Goal: Task Accomplishment & Management: Complete application form

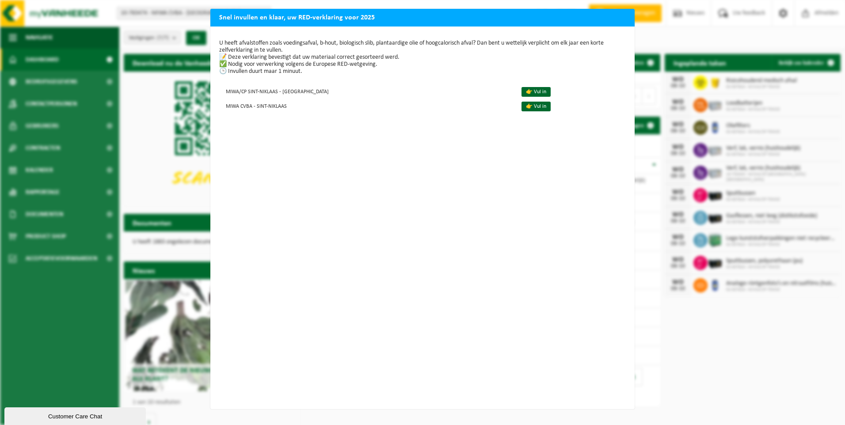
click at [612, 23] on h2 "Snel invullen en klaar, uw RED-verklaring voor 2025" at bounding box center [422, 17] width 424 height 17
drag, startPoint x: 312, startPoint y: 25, endPoint x: 312, endPoint y: 35, distance: 10.6
click at [312, 35] on div "Snel invullen en klaar, uw RED-verklaring voor 2025 U heeft afvalstoffen zoals …" at bounding box center [422, 209] width 424 height 400
drag, startPoint x: 312, startPoint y: 35, endPoint x: 513, endPoint y: 29, distance: 201.1
click at [513, 29] on div "U heeft afvalstoffen zoals voedingsafval, b-hout, biologisch slib, plantaardige…" at bounding box center [422, 218] width 424 height 383
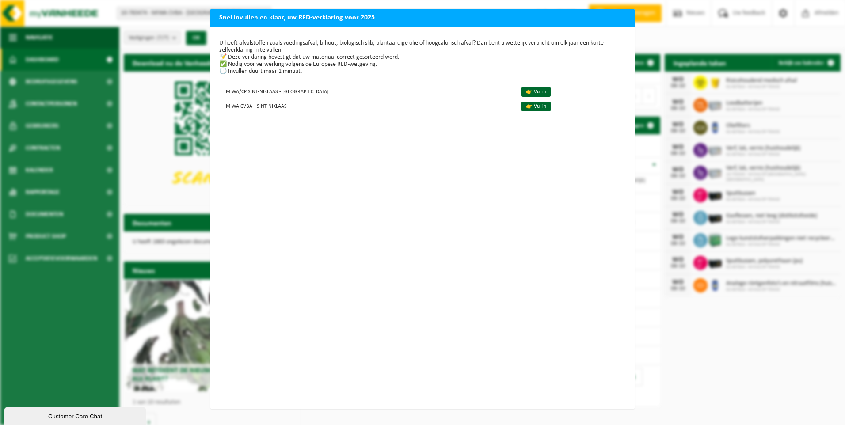
click at [360, 78] on div "U heeft afvalstoffen zoals voedingsafval, b-hout, biologisch slib, plantaardige…" at bounding box center [422, 218] width 424 height 383
drag, startPoint x: 264, startPoint y: 17, endPoint x: 445, endPoint y: 47, distance: 183.6
click at [445, 47] on div "Snel invullen en klaar, uw RED-verklaring voor 2025 U heeft afvalstoffen zoals …" at bounding box center [422, 209] width 424 height 400
click at [339, 72] on p "U heeft afvalstoffen zoals voedingsafval, b-hout, biologisch slib, plantaardige…" at bounding box center [422, 57] width 406 height 35
click at [80, 262] on div "Snel invullen en klaar, uw RED-verklaring voor 2025 U heeft afvalstoffen zoals …" at bounding box center [422, 212] width 845 height 425
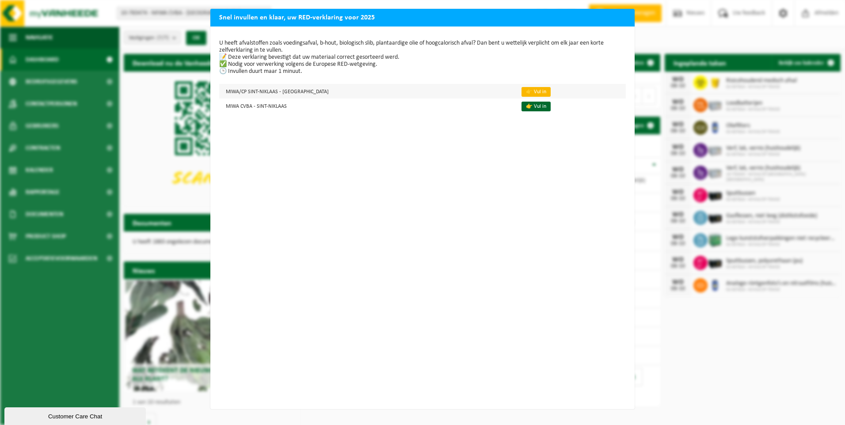
click at [521, 91] on link "👉 Vul in" at bounding box center [535, 92] width 29 height 10
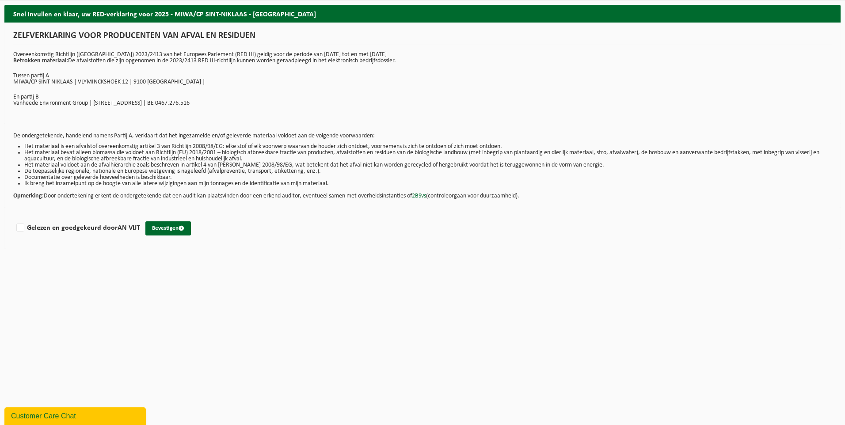
click at [662, 57] on p "Overeenkomstig Richtlijn (EU) 2023/2413 van het Europees Parlement (RED III) ge…" at bounding box center [422, 58] width 818 height 12
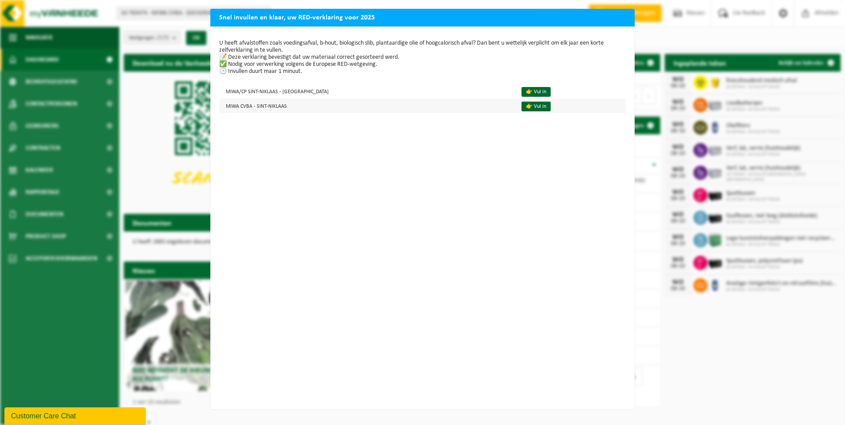
click at [233, 104] on td "MIWA CVBA - SINT-NIKLAAS" at bounding box center [366, 106] width 295 height 15
click at [521, 102] on link "👉 Vul in" at bounding box center [535, 107] width 29 height 10
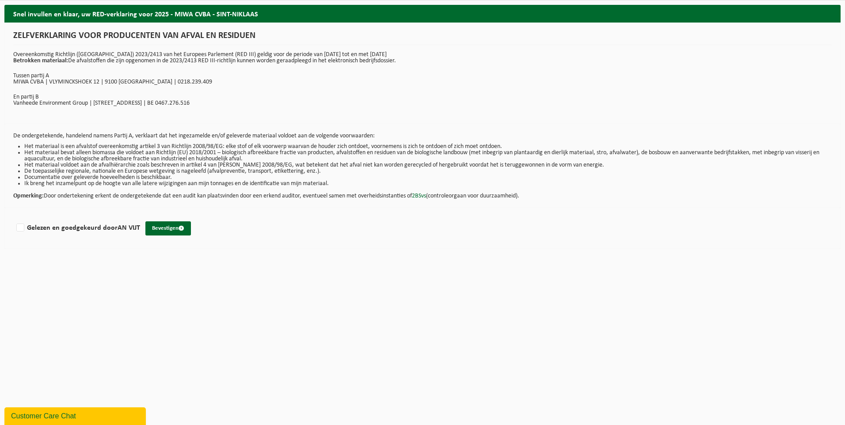
click at [368, 246] on div "Gelezen en goedgekeurd door AN VIJT Bevestigen" at bounding box center [422, 228] width 836 height 41
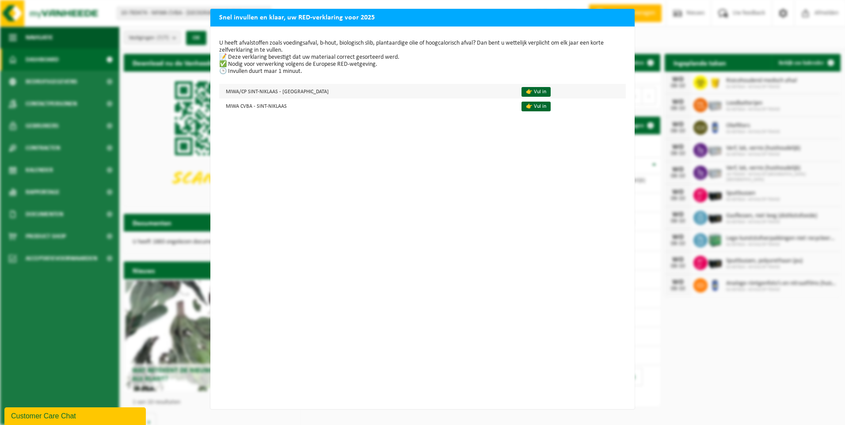
click at [270, 94] on td "MIWA/CP SINT-NIKLAAS - [GEOGRAPHIC_DATA]" at bounding box center [366, 91] width 295 height 15
click at [251, 104] on td "MIWA CVBA - SINT-NIKLAAS" at bounding box center [366, 106] width 295 height 15
drag, startPoint x: 104, startPoint y: 214, endPoint x: 72, endPoint y: 222, distance: 32.7
click at [104, 214] on div "Snel invullen en klaar, uw RED-verklaring voor 2025 U heeft afvalstoffen zoals …" at bounding box center [422, 212] width 845 height 425
click at [557, 208] on div "U heeft afvalstoffen zoals voedingsafval, b-hout, biologisch slib, plantaardige…" at bounding box center [422, 218] width 424 height 383
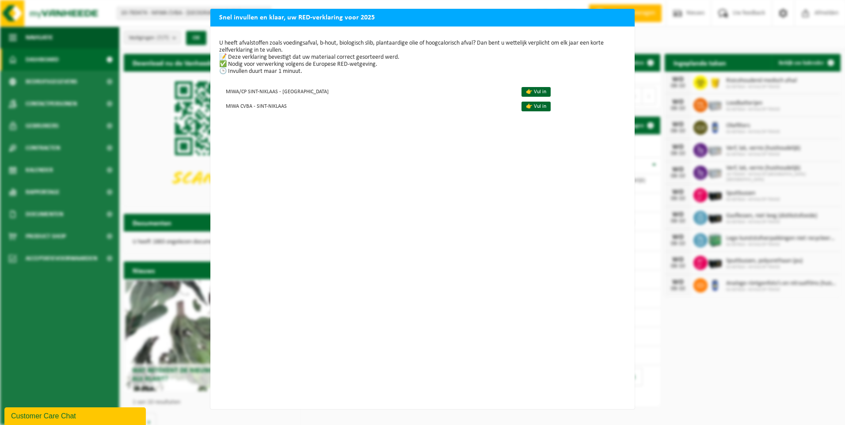
click at [310, 83] on div "U heeft afvalstoffen zoals voedingsafval, b-hout, biologisch slib, plantaardige…" at bounding box center [422, 218] width 424 height 383
click at [308, 90] on td "MIWA/CP SINT-NIKLAAS - [GEOGRAPHIC_DATA]" at bounding box center [366, 91] width 295 height 15
click at [521, 90] on link "👉 Vul in" at bounding box center [535, 92] width 29 height 10
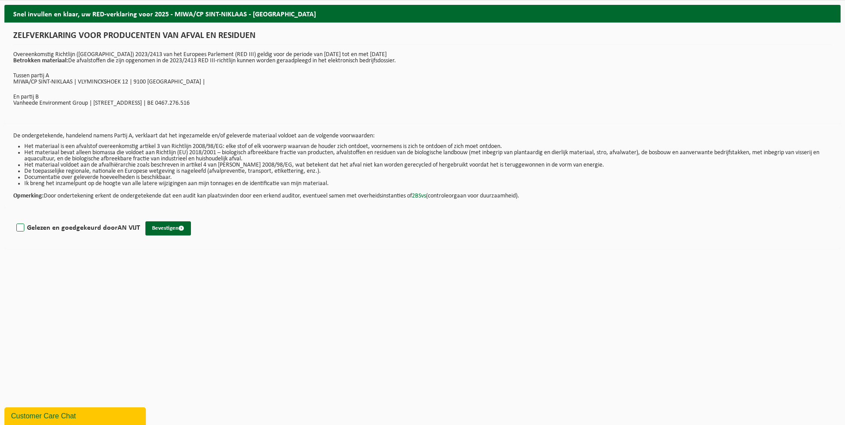
click at [22, 231] on label "Gelezen en goedgekeurd door AN VIJT" at bounding box center [77, 227] width 125 height 13
click at [140, 217] on input "Gelezen en goedgekeurd door AN VIJT" at bounding box center [140, 216] width 0 height 0
checkbox input "true"
click at [172, 231] on button "Bevestigen" at bounding box center [168, 228] width 46 height 14
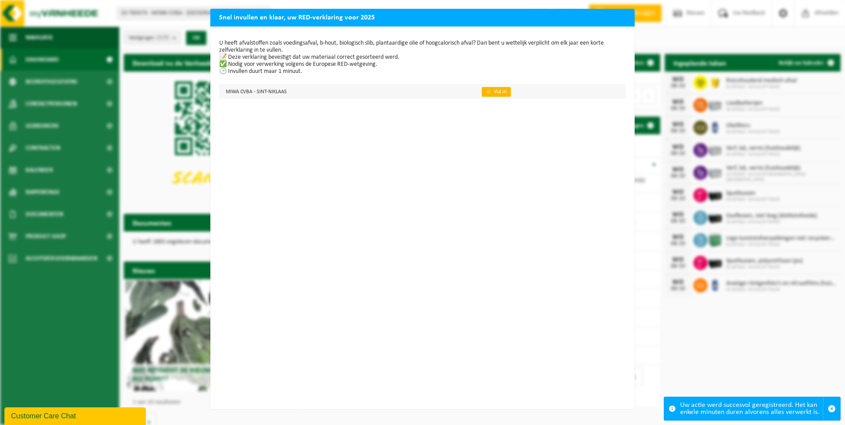
click at [489, 90] on link "👉 Vul in" at bounding box center [496, 92] width 29 height 10
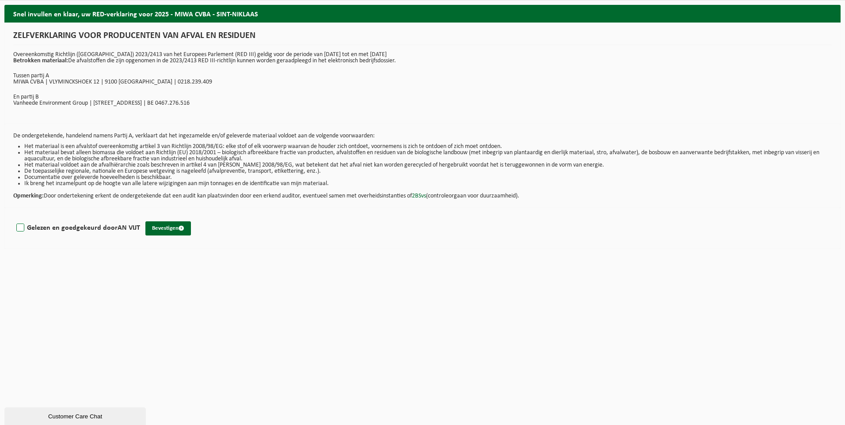
click at [27, 228] on label "Gelezen en goedgekeurd door AN VIJT" at bounding box center [77, 227] width 125 height 13
click at [140, 217] on input "Gelezen en goedgekeurd door AN VIJT" at bounding box center [140, 216] width 0 height 0
checkbox input "true"
click at [164, 231] on button "Bevestigen" at bounding box center [168, 228] width 46 height 14
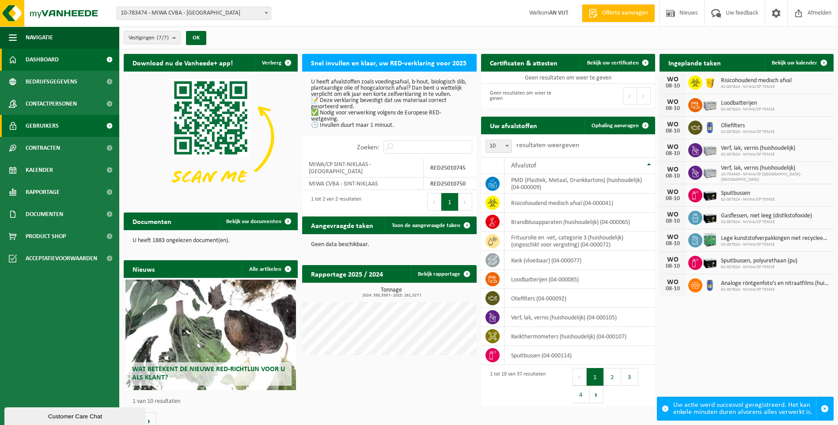
click at [49, 125] on span "Gebruikers" at bounding box center [42, 126] width 33 height 22
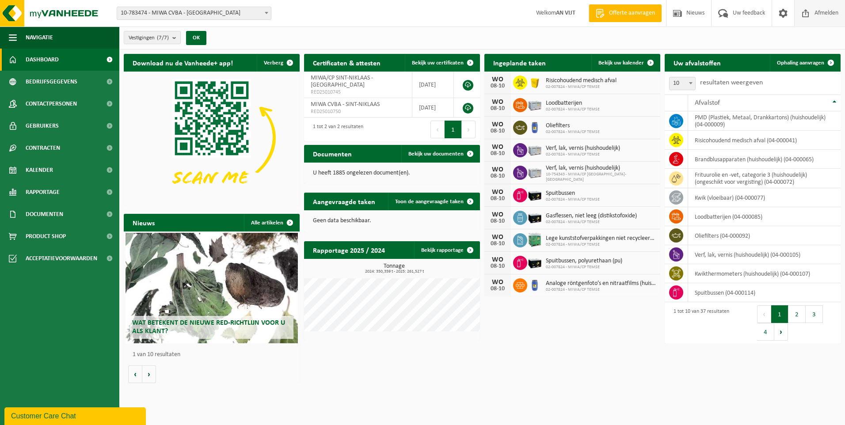
click at [815, 14] on span "Afmelden" at bounding box center [826, 13] width 28 height 26
